Goal: Navigation & Orientation: Find specific page/section

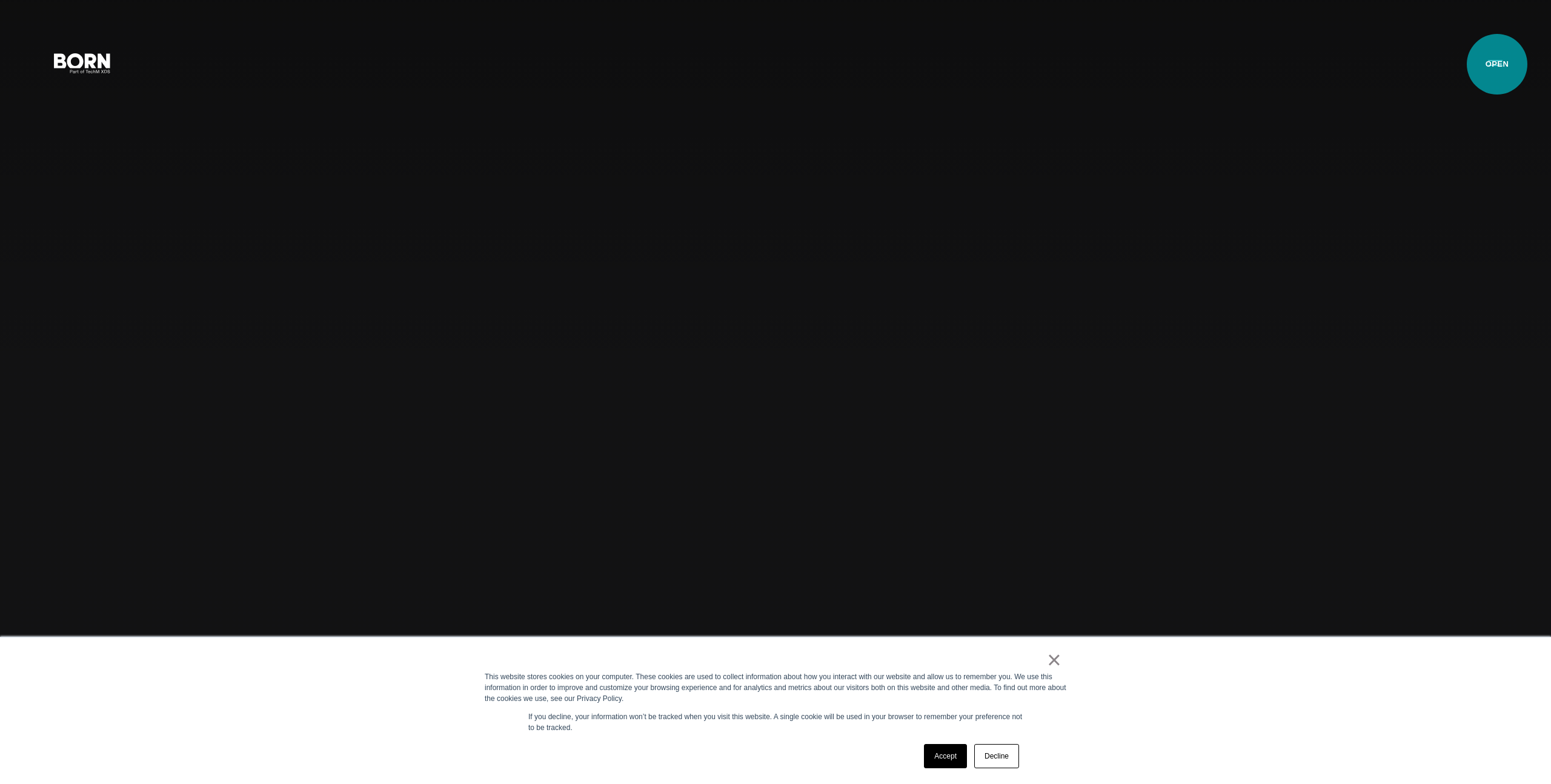
click at [1497, 64] on button "Primary Menu" at bounding box center [1495, 62] width 29 height 26
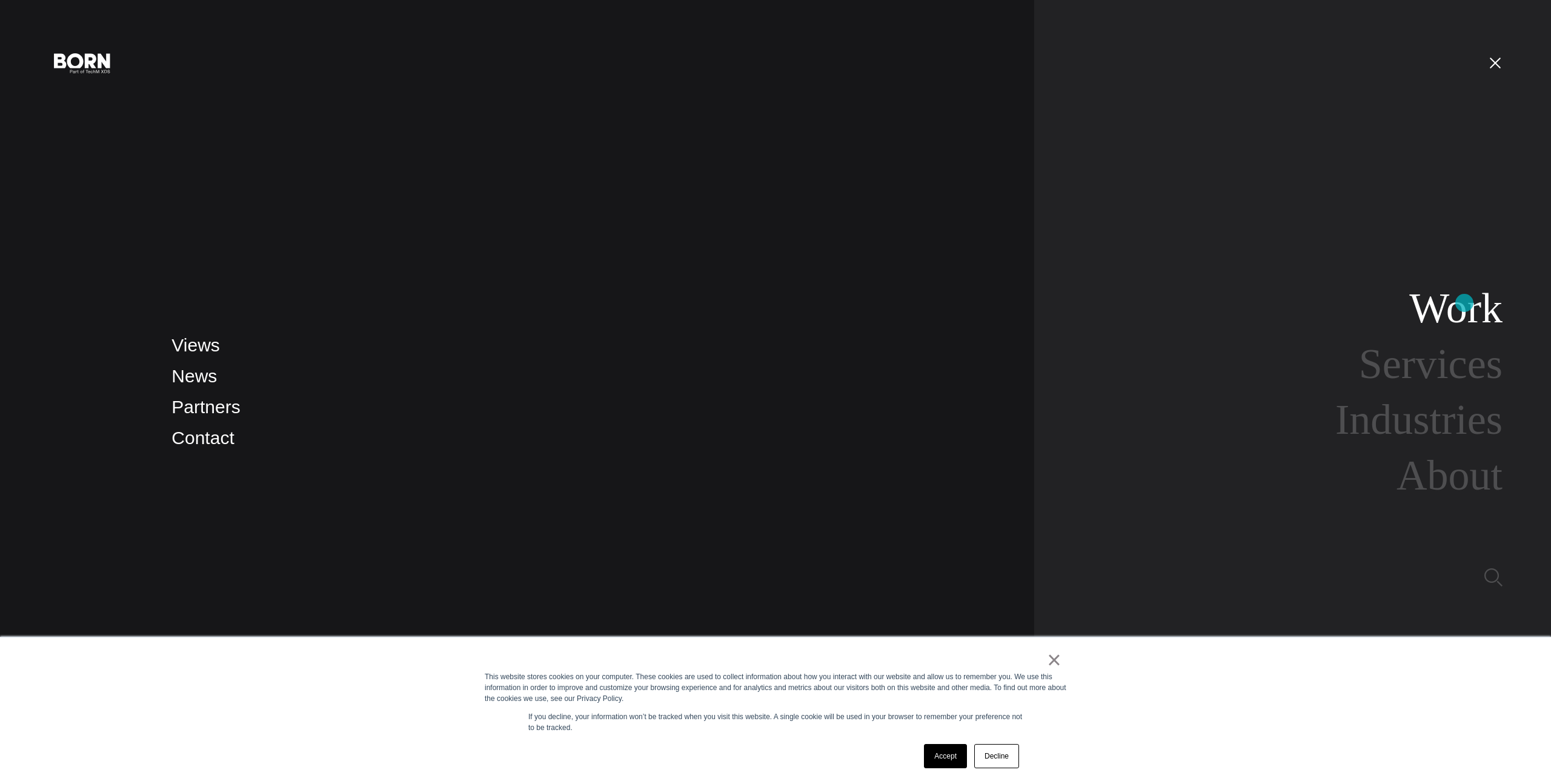
click at [1464, 303] on link "Work" at bounding box center [1455, 308] width 93 height 47
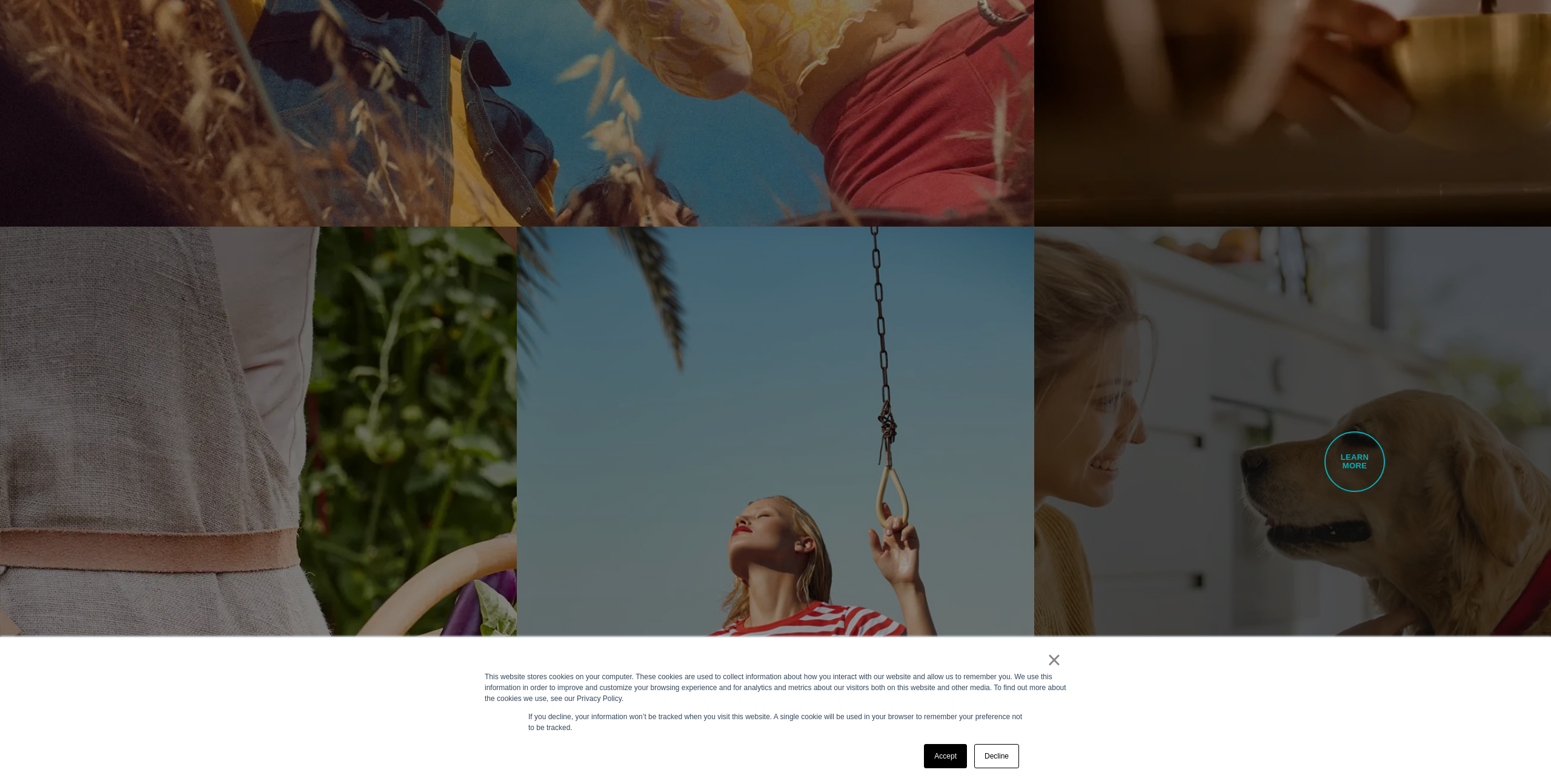
scroll to position [2870, 0]
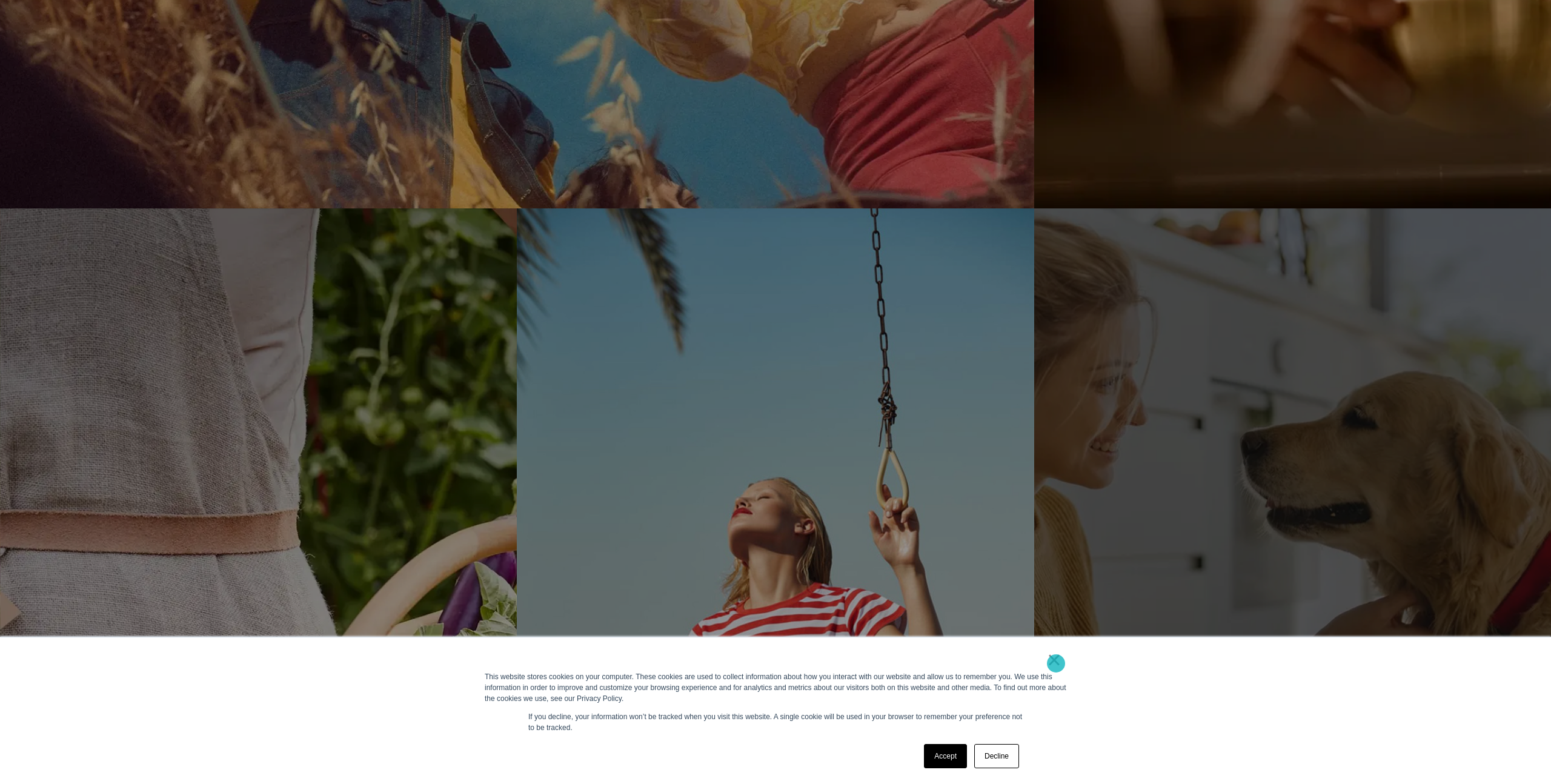
click at [1056, 663] on link "×" at bounding box center [1054, 659] width 14 height 11
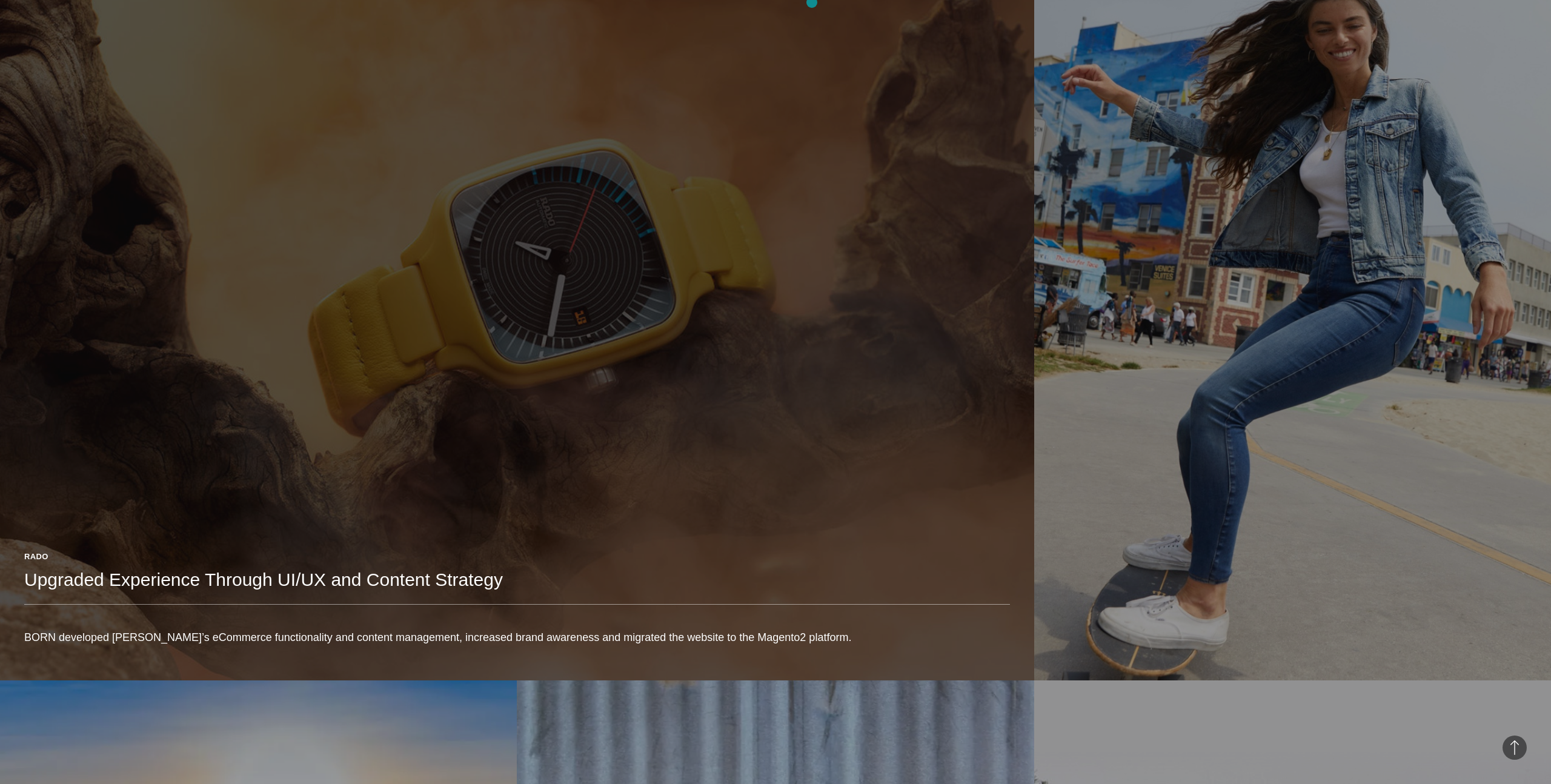
scroll to position [773, 0]
